Goal: Task Accomplishment & Management: Manage account settings

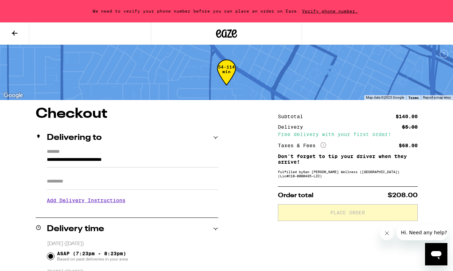
click at [334, 9] on span "Verify phone number." at bounding box center [329, 11] width 61 height 5
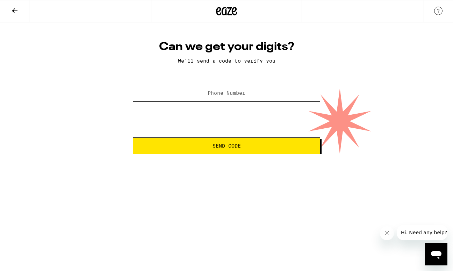
click at [247, 95] on input "Phone Number" at bounding box center [226, 94] width 187 height 16
type input "[PHONE_NUMBER]"
click at [254, 144] on button "Send Code" at bounding box center [226, 145] width 187 height 17
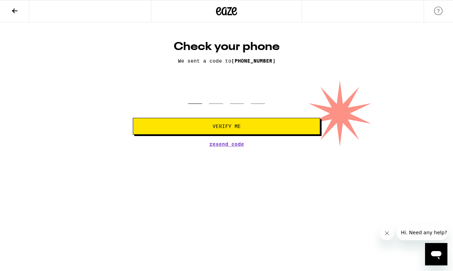
click at [199, 104] on input "tel" at bounding box center [195, 93] width 14 height 21
type input "3"
type input "0"
type input "5"
type input "4"
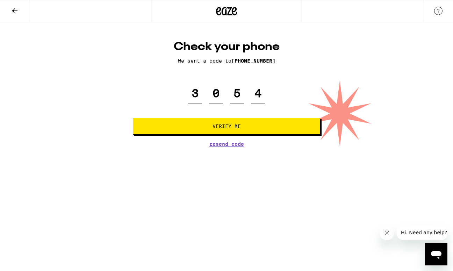
click at [198, 131] on button "Verify Me" at bounding box center [226, 126] width 187 height 17
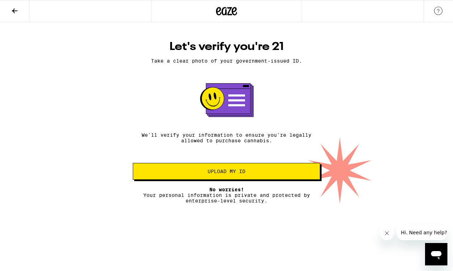
click at [230, 174] on span "Upload my ID" at bounding box center [227, 171] width 38 height 5
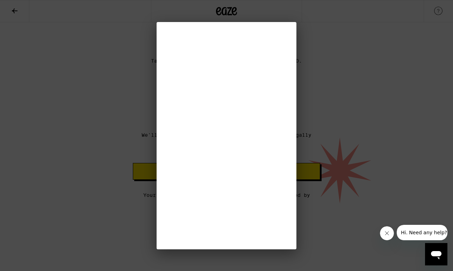
click at [441, 256] on icon "Open messaging window" at bounding box center [436, 254] width 13 height 13
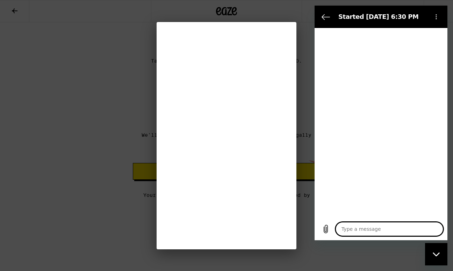
type textarea "x"
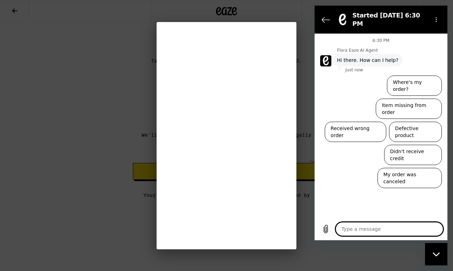
type textarea "I"
type textarea "x"
type textarea "I"
type textarea "x"
type textarea "I w"
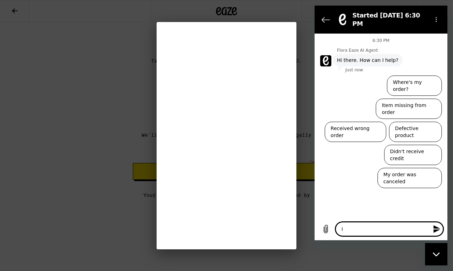
type textarea "x"
type textarea "I wa"
type textarea "x"
type textarea "I was"
type textarea "x"
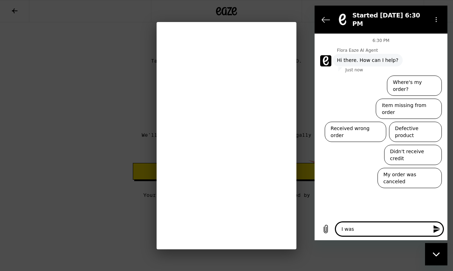
type textarea "I wast"
type textarea "x"
type textarea "I wasta"
type textarea "x"
type textarea "I wastal"
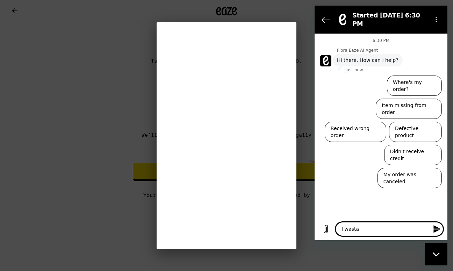
type textarea "x"
type textarea "I wastalk"
type textarea "x"
type textarea "I wastalki"
type textarea "x"
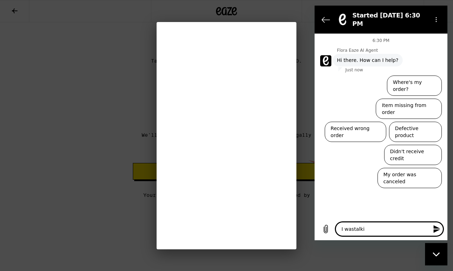
type textarea "I wastalkin"
type textarea "x"
type textarea "I wastalking"
type textarea "x"
type textarea "I wastalking"
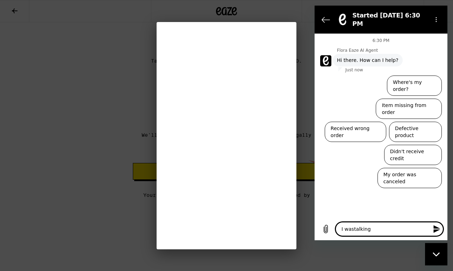
type textarea "x"
type textarea "I wastalking t"
type textarea "x"
type textarea "I wastalking to"
type textarea "x"
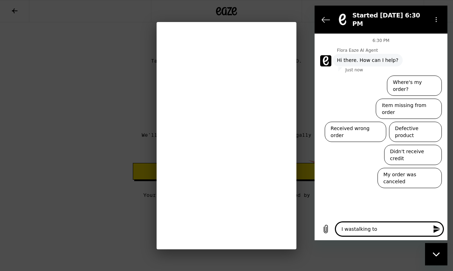
type textarea "I wastalking to"
type textarea "x"
type textarea "I wastalking to"
type textarea "x"
type textarea "I wastalking t"
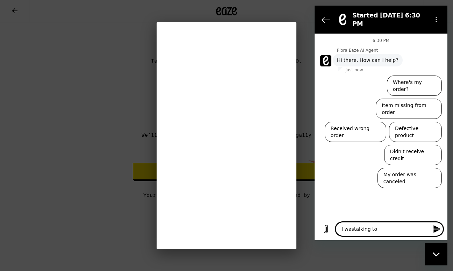
type textarea "x"
type textarea "I wastalking"
type textarea "x"
type textarea "I wastalking"
type textarea "x"
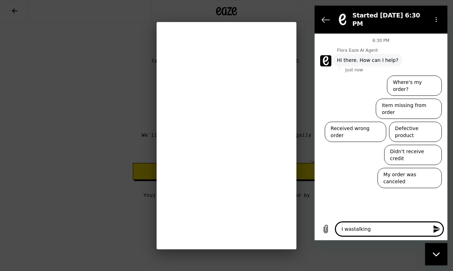
type textarea "I wastalkin"
type textarea "x"
type textarea "I wastalki"
type textarea "x"
type textarea "I wastalk"
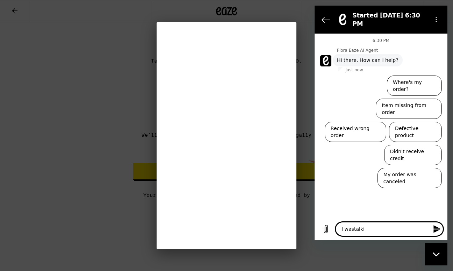
type textarea "x"
type textarea "I wastal"
type textarea "x"
type textarea "I wasta"
type textarea "x"
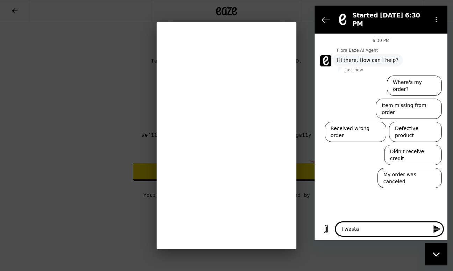
type textarea "I wast"
type textarea "x"
type textarea "I was"
type textarea "x"
type textarea "I was"
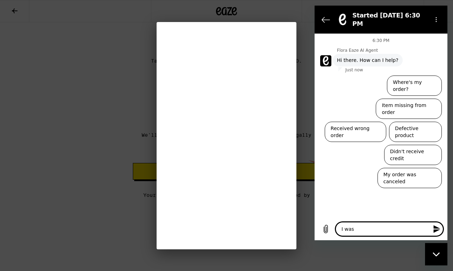
type textarea "x"
type textarea "I was t"
type textarea "x"
type textarea "I was ta"
type textarea "x"
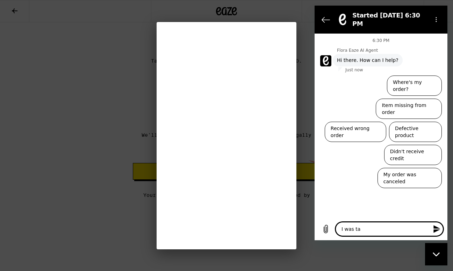
type textarea "I was tal"
type textarea "x"
type textarea "I was talk"
type textarea "x"
type textarea "I was talki"
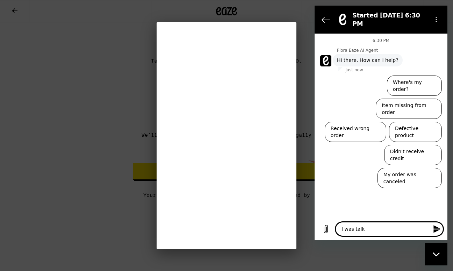
type textarea "x"
type textarea "I was talkin"
type textarea "x"
type textarea "I was talking"
type textarea "x"
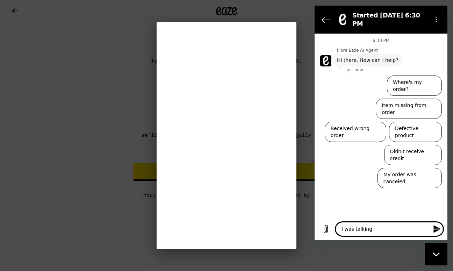
type textarea "I was talking"
type textarea "x"
type textarea "I was talking t"
type textarea "x"
type textarea "I was talking to"
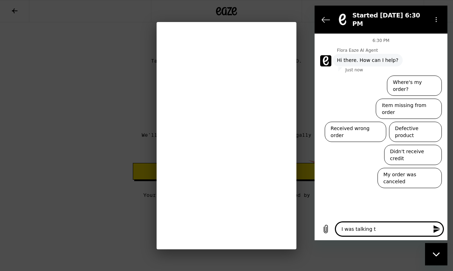
type textarea "x"
type textarea "I was talking to"
type textarea "x"
type textarea "I was talking to a"
type textarea "x"
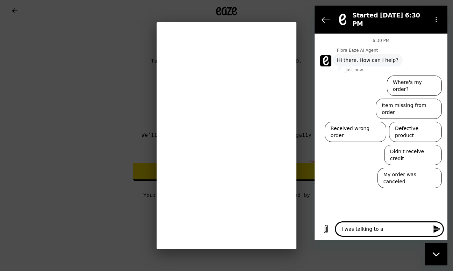
type textarea "I was talking to an"
type textarea "x"
type textarea "I was talking to an"
type textarea "x"
type textarea "I was talking to an a"
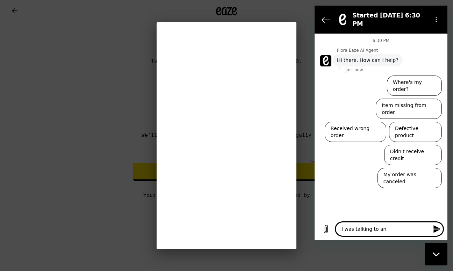
type textarea "x"
type textarea "I was talking to an af"
type textarea "x"
type textarea "I was talking to an afe"
type textarea "x"
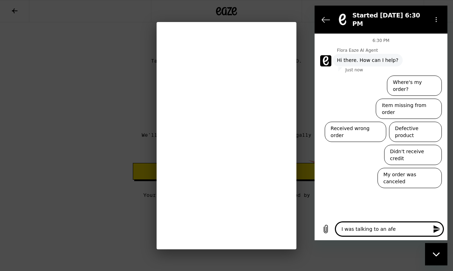
type textarea "I was talking to an afen"
type textarea "x"
type textarea "I was talking to an afent"
type textarea "x"
type textarea "I was talking to an afent"
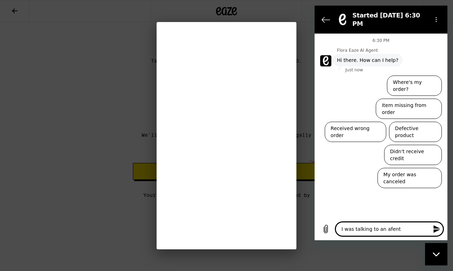
type textarea "x"
type textarea "I was talking to an afent"
type textarea "x"
type textarea "I was talking to an afen"
type textarea "x"
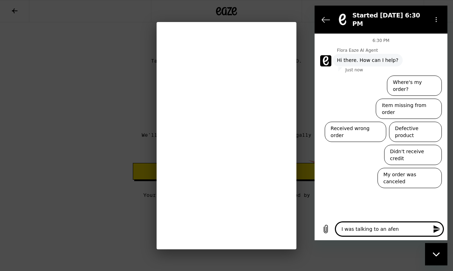
type textarea "I was talking to an afe"
type textarea "x"
type textarea "I was talking to an af"
type textarea "x"
type textarea "I was talking to an a"
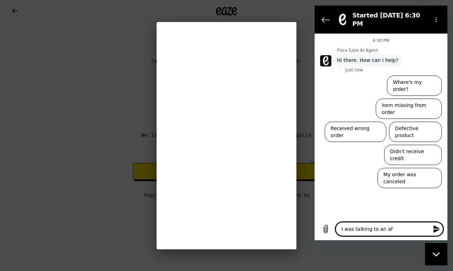
type textarea "x"
type textarea "I was talking to an ag"
type textarea "x"
type textarea "I was talking to an age"
type textarea "x"
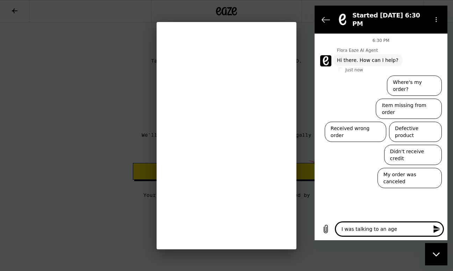
type textarea "I was talking to an agen"
type textarea "x"
type textarea "I was talking to an agent"
type textarea "x"
type textarea "I was talking to an agent"
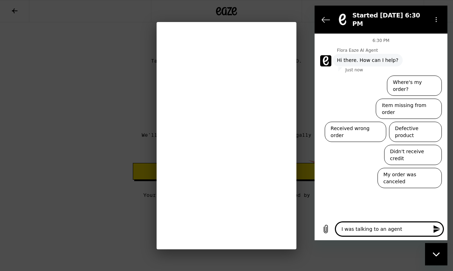
type textarea "x"
type textarea "I was talking to an agent b"
type textarea "x"
type textarea "I was talking to an agent by"
type textarea "x"
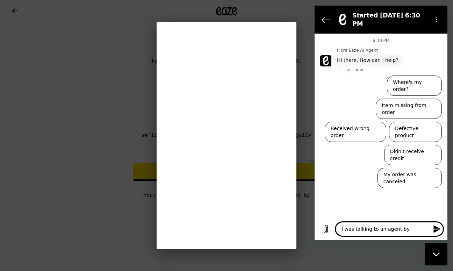
type textarea "I was talking to an agent b"
type textarea "x"
type textarea "I was talking to an agent bu"
type textarea "x"
type textarea "I was talking to an agent but"
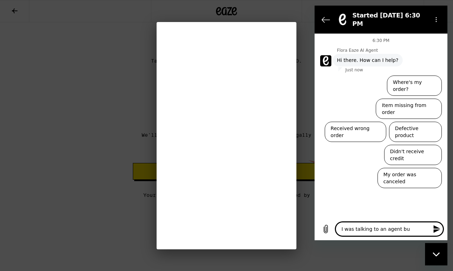
type textarea "x"
type textarea "I was talking to an agent but"
type textarea "x"
type textarea "I was talking to an agent but g"
type textarea "x"
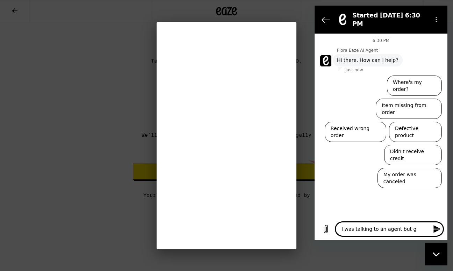
type textarea "I was talking to an agent but go"
type textarea "x"
type textarea "I was talking to an agent but got"
type textarea "x"
type textarea "I was talking to an agent but got"
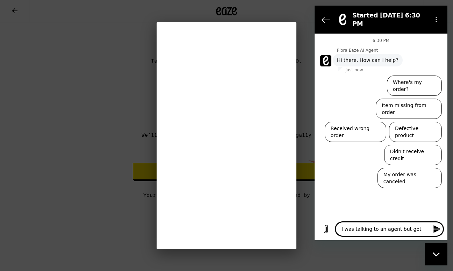
type textarea "x"
type textarea "I was talking to an agent but got d"
type textarea "x"
type textarea "I was talking to an agent but got di"
type textarea "x"
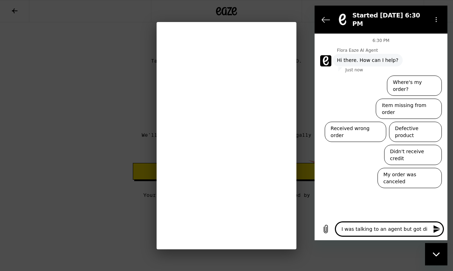
type textarea "I was talking to an agent but got dis"
type textarea "x"
type textarea "I was talking to an agent but got disc"
type textarea "x"
type textarea "I was talking to an agent but got disco"
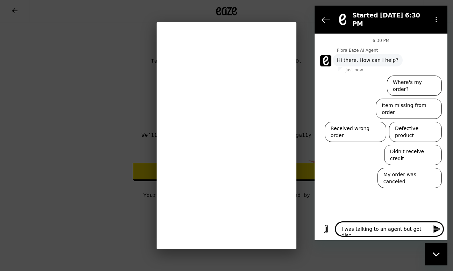
type textarea "x"
type textarea "I was talking to an agent but got discon"
type textarea "x"
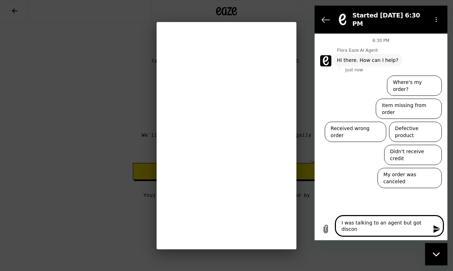
type textarea "I was talking to an agent but got disconn"
type textarea "x"
type textarea "I was talking to an agent but got disconne"
type textarea "x"
type textarea "I was talking to an agent but got disconnec"
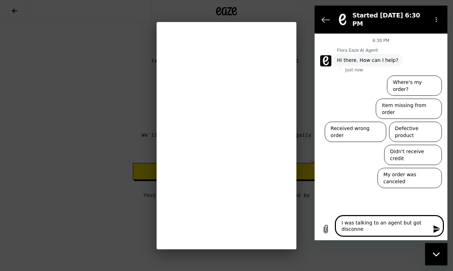
type textarea "x"
type textarea "I was talking to an agent but got disconnect"
type textarea "x"
type textarea "I was talking to an agent but got disconnecte"
type textarea "x"
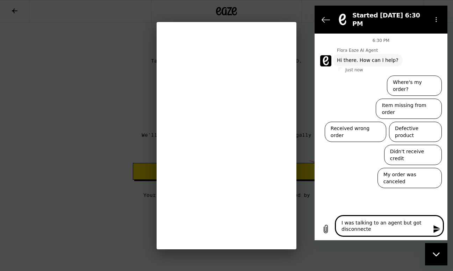
type textarea "I was talking to an agent but got disconnected"
type textarea "x"
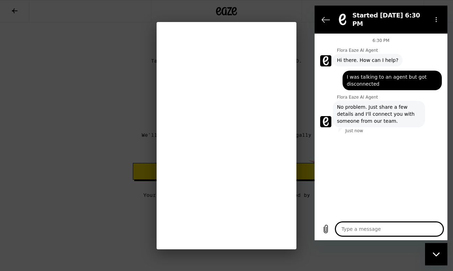
type textarea "x"
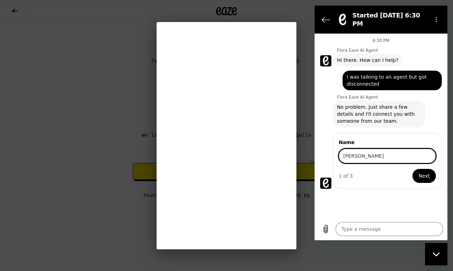
type input "[PERSON_NAME]"
click at [417, 170] on button "Next" at bounding box center [423, 176] width 23 height 14
type textarea "x"
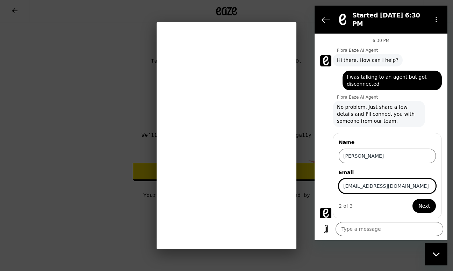
type input "[EMAIL_ADDRESS][DOMAIN_NAME]"
click at [429, 202] on span "Next" at bounding box center [424, 206] width 12 height 8
type textarea "x"
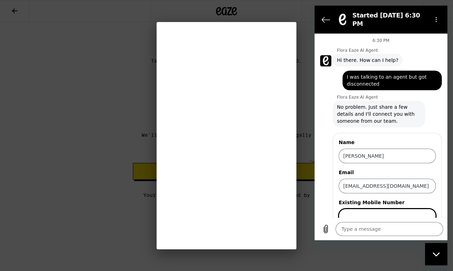
scroll to position [26, 0]
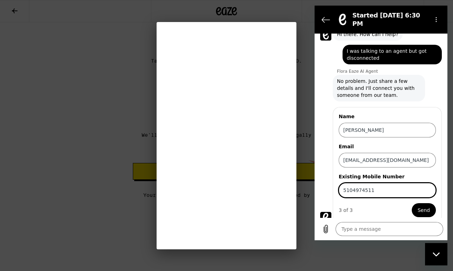
type input "5104974511"
click at [425, 207] on span "Send" at bounding box center [423, 210] width 12 height 8
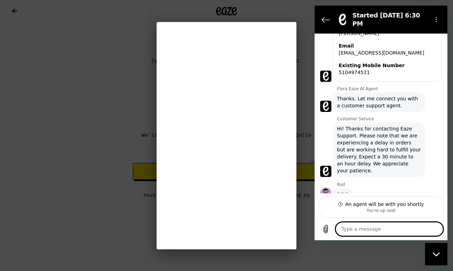
scroll to position [121, 0]
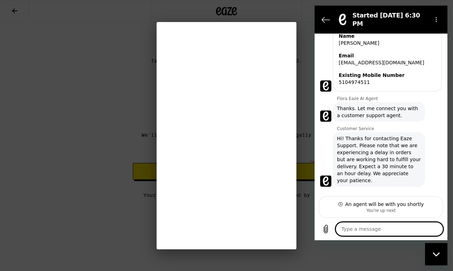
type textarea "x"
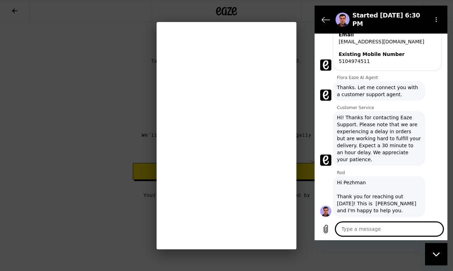
scroll to position [134, 0]
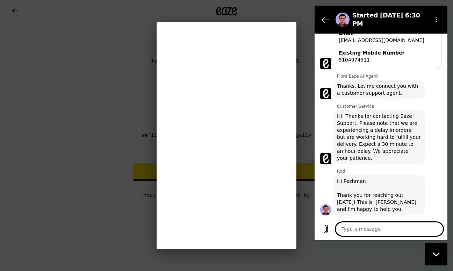
type textarea "H"
type textarea "x"
type textarea "He"
type textarea "x"
type textarea "Hey"
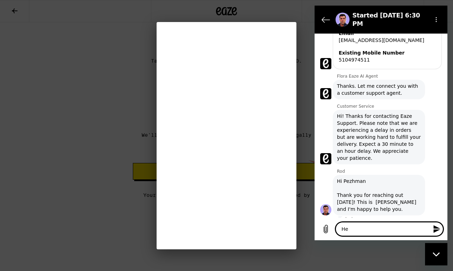
type textarea "x"
type textarea "Hey"
type textarea "x"
type textarea "Hey R"
type textarea "x"
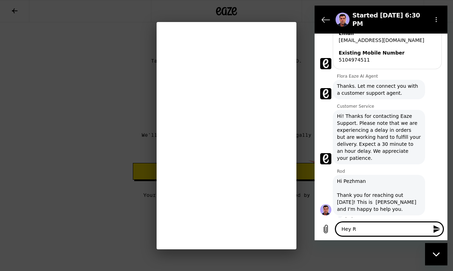
type textarea "Hey Ro"
type textarea "x"
type textarea "Hey [PERSON_NAME]"
type textarea "x"
type textarea "Hey [PERSON_NAME],"
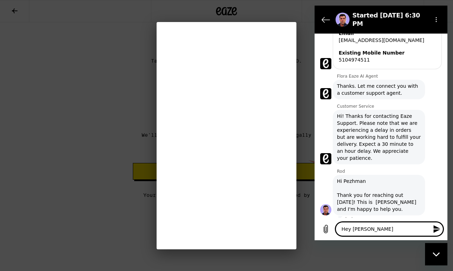
type textarea "x"
type textarea "Hey [PERSON_NAME],,"
type textarea "x"
type textarea "Hey [PERSON_NAME],,"
type textarea "x"
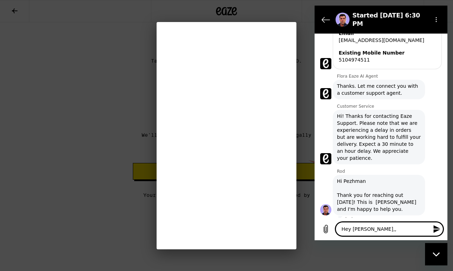
type textarea "Hey [PERSON_NAME],, I"
type textarea "x"
type textarea "Hey [PERSON_NAME],, I"
type textarea "x"
type textarea "Hey [PERSON_NAME],, I"
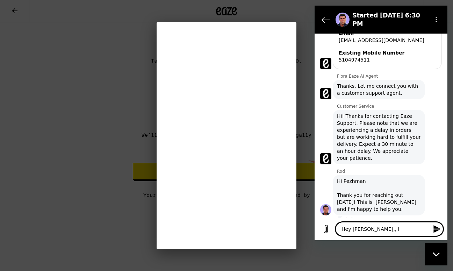
type textarea "x"
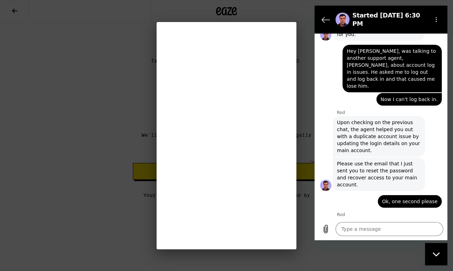
scroll to position [351, 0]
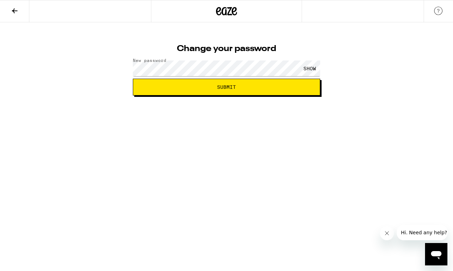
click at [273, 95] on html "Change your password New password SHOW Submit" at bounding box center [226, 47] width 453 height 95
click at [270, 86] on span "Submit" at bounding box center [226, 87] width 175 height 5
